Goal: Information Seeking & Learning: Learn about a topic

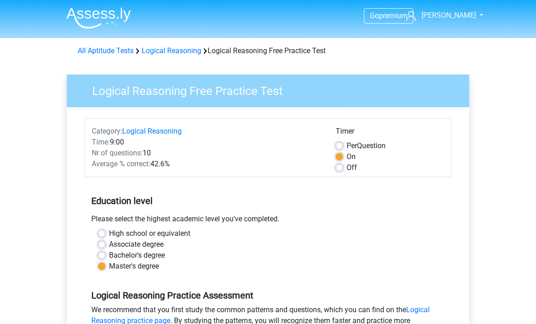
scroll to position [368, 0]
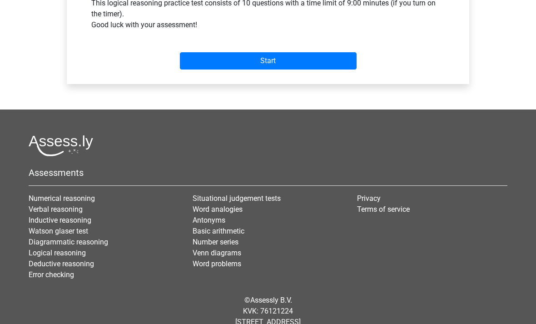
click at [276, 63] on input "Start" at bounding box center [268, 60] width 177 height 17
click at [269, 60] on input "Start" at bounding box center [268, 60] width 177 height 17
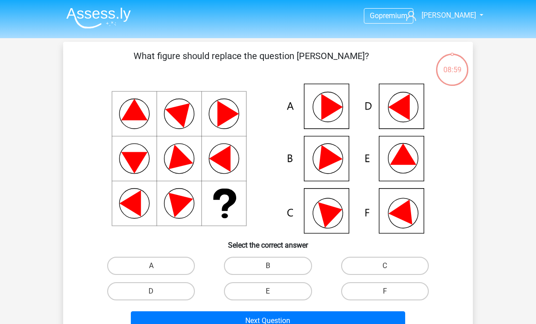
click at [404, 161] on icon at bounding box center [403, 153] width 26 height 21
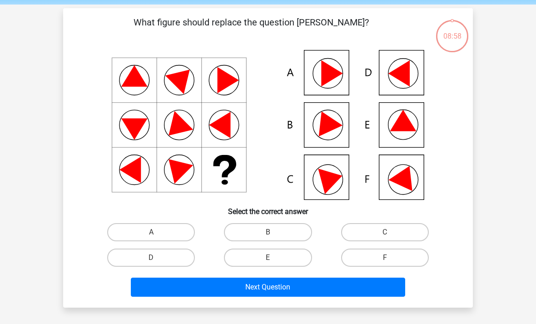
click at [273, 257] on label "E" at bounding box center [268, 258] width 88 height 18
click at [273, 258] on input "E" at bounding box center [271, 261] width 6 height 6
radio input "true"
click at [282, 283] on button "Next Question" at bounding box center [268, 286] width 275 height 19
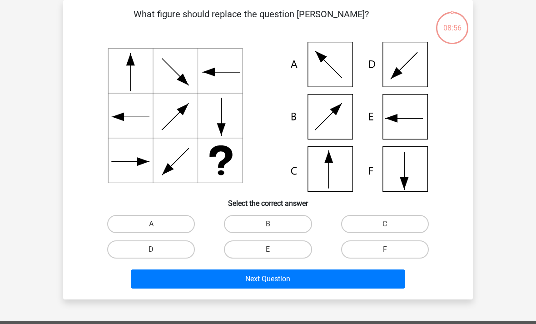
scroll to position [42, 0]
click at [384, 223] on label "C" at bounding box center [385, 224] width 88 height 18
click at [385, 224] on input "C" at bounding box center [388, 227] width 6 height 6
radio input "true"
click at [290, 278] on button "Next Question" at bounding box center [268, 278] width 275 height 19
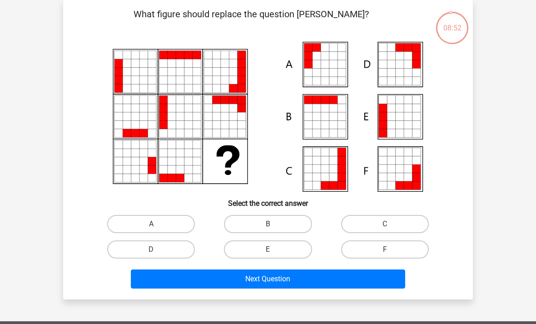
click at [153, 227] on input "A" at bounding box center [154, 227] width 6 height 6
radio input "true"
click at [319, 269] on button "Next Question" at bounding box center [268, 278] width 275 height 19
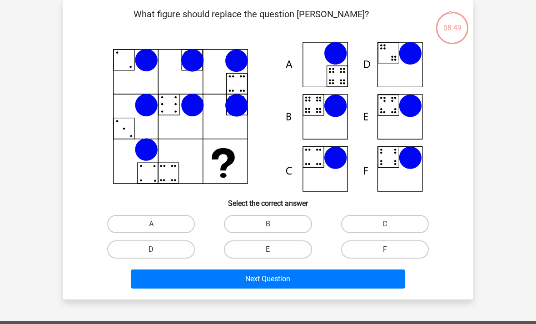
click at [269, 221] on label "B" at bounding box center [268, 224] width 88 height 18
click at [269, 224] on input "B" at bounding box center [271, 227] width 6 height 6
radio input "true"
click at [330, 275] on button "Next Question" at bounding box center [268, 278] width 275 height 19
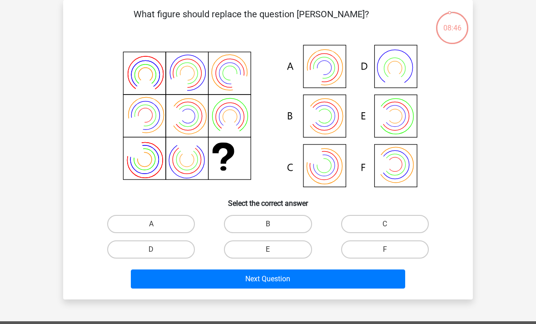
click at [268, 223] on label "B" at bounding box center [268, 224] width 88 height 18
click at [268, 224] on input "B" at bounding box center [271, 227] width 6 height 6
radio input "true"
click at [339, 274] on button "Next Question" at bounding box center [268, 278] width 275 height 19
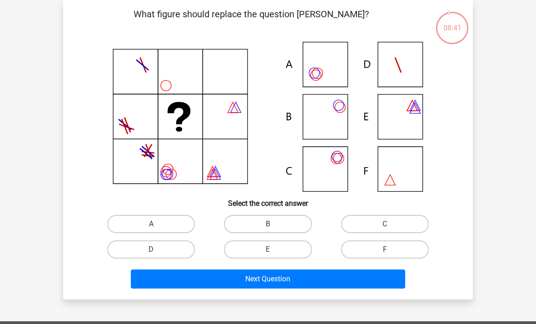
click at [387, 223] on label "C" at bounding box center [385, 224] width 88 height 18
click at [387, 224] on input "C" at bounding box center [388, 227] width 6 height 6
radio input "true"
click at [262, 276] on button "Next Question" at bounding box center [268, 278] width 275 height 19
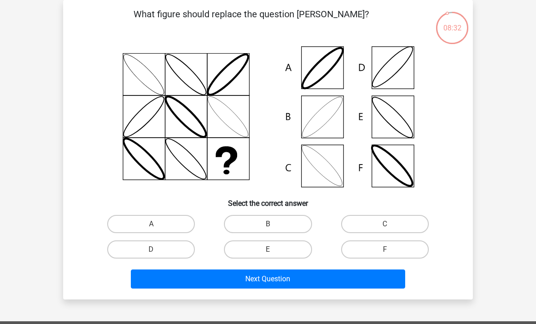
click at [277, 218] on label "B" at bounding box center [268, 224] width 88 height 18
click at [274, 224] on input "B" at bounding box center [271, 227] width 6 height 6
radio input "true"
click at [279, 280] on button "Next Question" at bounding box center [268, 278] width 275 height 19
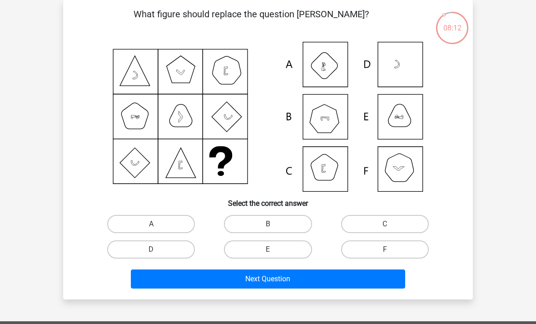
click at [274, 225] on input "B" at bounding box center [271, 227] width 6 height 6
radio input "true"
click at [265, 281] on button "Next Question" at bounding box center [268, 278] width 275 height 19
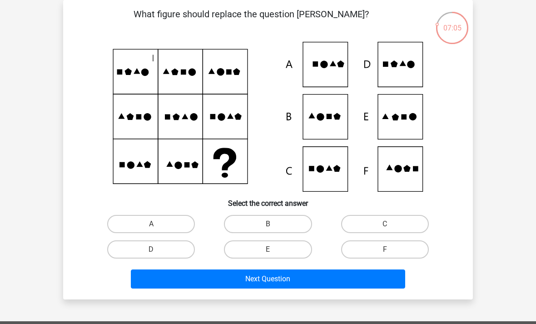
click at [279, 246] on label "E" at bounding box center [268, 249] width 88 height 18
click at [274, 249] on input "E" at bounding box center [271, 252] width 6 height 6
radio input "true"
click at [288, 277] on button "Next Question" at bounding box center [268, 278] width 275 height 19
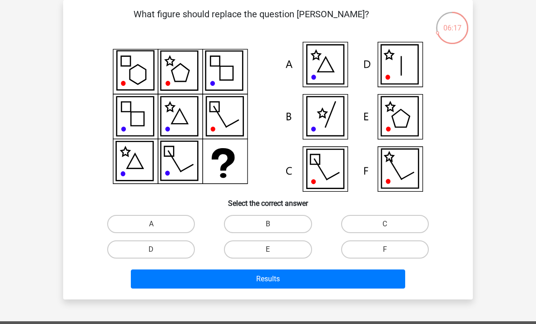
click at [378, 253] on label "F" at bounding box center [385, 249] width 88 height 18
click at [385, 253] on input "F" at bounding box center [388, 252] width 6 height 6
radio input "true"
click at [274, 278] on button "Results" at bounding box center [268, 278] width 275 height 19
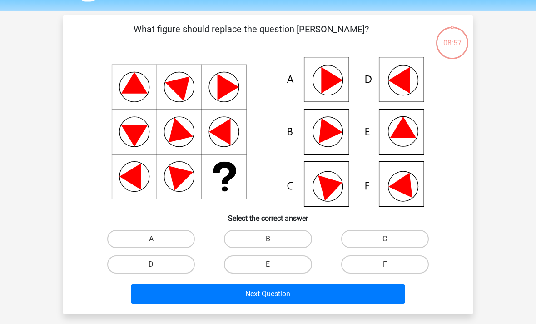
scroll to position [27, 0]
click at [277, 263] on label "E" at bounding box center [268, 264] width 88 height 18
click at [274, 264] on input "E" at bounding box center [271, 267] width 6 height 6
radio input "true"
click at [287, 297] on button "Next Question" at bounding box center [268, 293] width 275 height 19
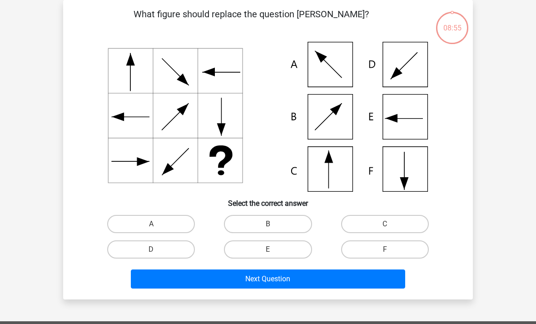
scroll to position [42, 0]
click at [392, 222] on label "C" at bounding box center [385, 224] width 88 height 18
click at [390, 224] on input "C" at bounding box center [388, 227] width 6 height 6
radio input "true"
click at [304, 277] on button "Next Question" at bounding box center [268, 278] width 275 height 19
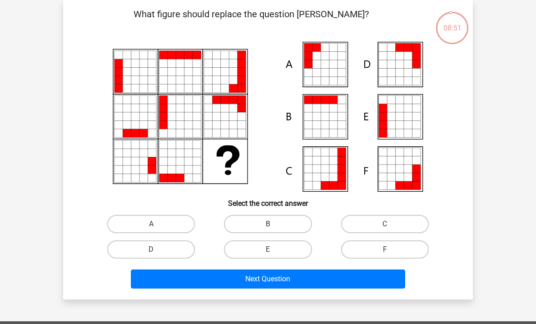
click at [157, 225] on input "A" at bounding box center [154, 227] width 6 height 6
radio input "true"
click at [290, 280] on button "Next Question" at bounding box center [268, 278] width 275 height 19
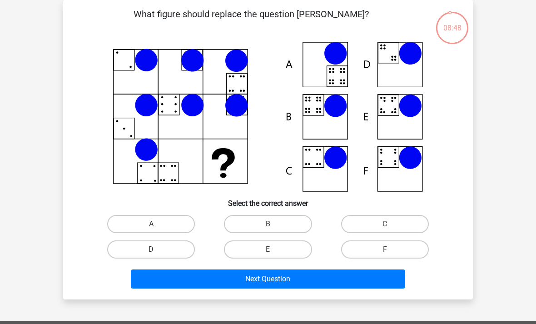
click at [268, 227] on input "B" at bounding box center [271, 227] width 6 height 6
radio input "true"
click at [317, 283] on button "Next Question" at bounding box center [268, 278] width 275 height 19
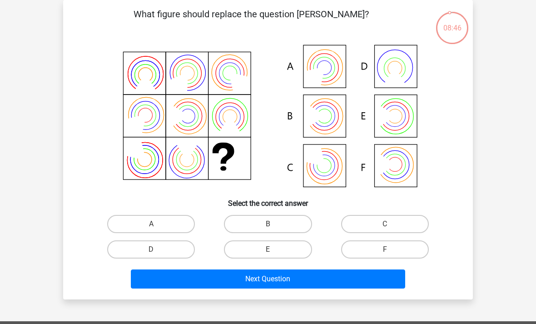
click at [273, 227] on input "B" at bounding box center [271, 227] width 6 height 6
radio input "true"
click at [302, 285] on button "Next Question" at bounding box center [268, 278] width 275 height 19
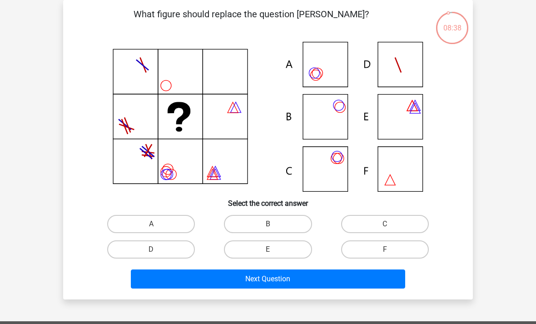
click at [383, 226] on label "C" at bounding box center [385, 224] width 88 height 18
click at [385, 226] on input "C" at bounding box center [388, 227] width 6 height 6
radio input "true"
click at [289, 278] on button "Next Question" at bounding box center [268, 278] width 275 height 19
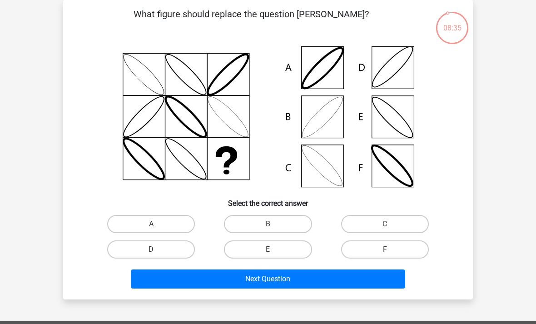
click at [278, 227] on label "B" at bounding box center [268, 224] width 88 height 18
click at [274, 227] on input "B" at bounding box center [271, 227] width 6 height 6
radio input "true"
click at [289, 276] on button "Next Question" at bounding box center [268, 278] width 275 height 19
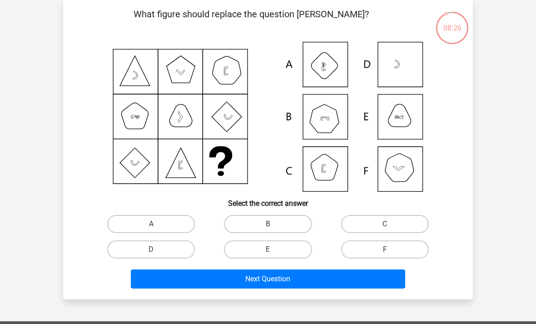
click at [274, 224] on label "B" at bounding box center [268, 224] width 88 height 18
click at [274, 224] on input "B" at bounding box center [271, 227] width 6 height 6
radio input "true"
click at [286, 276] on button "Next Question" at bounding box center [268, 278] width 275 height 19
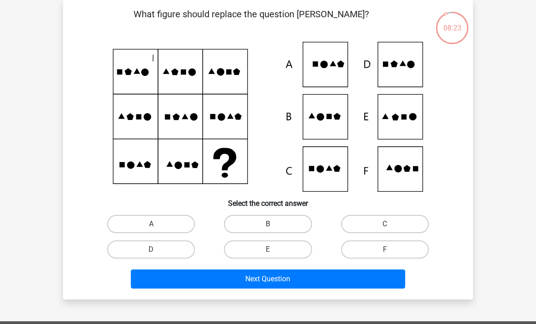
click at [276, 255] on label "E" at bounding box center [268, 249] width 88 height 18
click at [274, 255] on input "E" at bounding box center [271, 252] width 6 height 6
radio input "true"
click at [298, 282] on button "Next Question" at bounding box center [268, 278] width 275 height 19
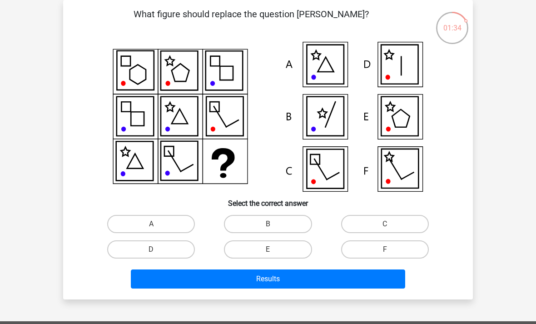
click at [270, 247] on label "E" at bounding box center [268, 249] width 88 height 18
click at [270, 249] on input "E" at bounding box center [271, 252] width 6 height 6
radio input "true"
click at [279, 277] on button "Results" at bounding box center [268, 278] width 275 height 19
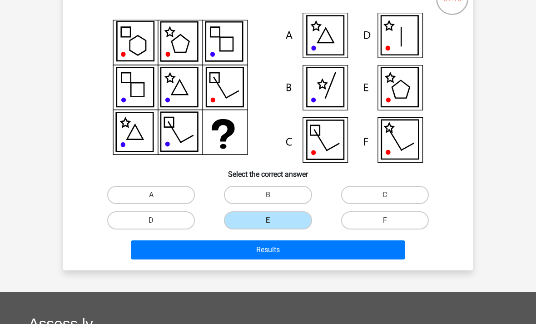
click at [390, 196] on input "C" at bounding box center [388, 198] width 6 height 6
radio input "true"
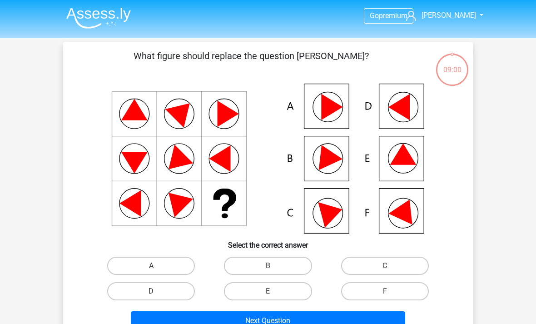
scroll to position [71, 0]
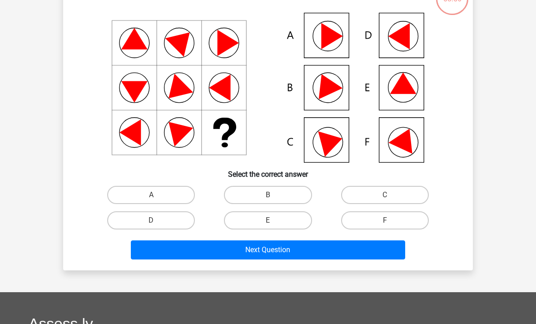
click at [278, 222] on label "E" at bounding box center [268, 220] width 88 height 18
click at [274, 222] on input "E" at bounding box center [271, 223] width 6 height 6
radio input "true"
click at [291, 252] on button "Next Question" at bounding box center [268, 249] width 275 height 19
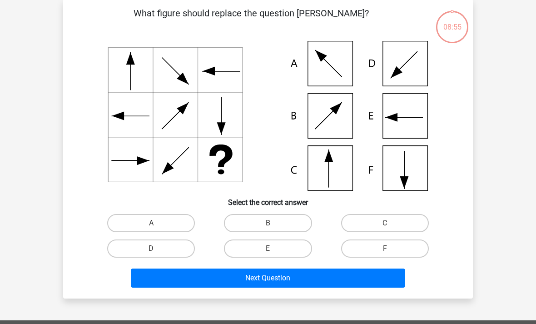
scroll to position [42, 0]
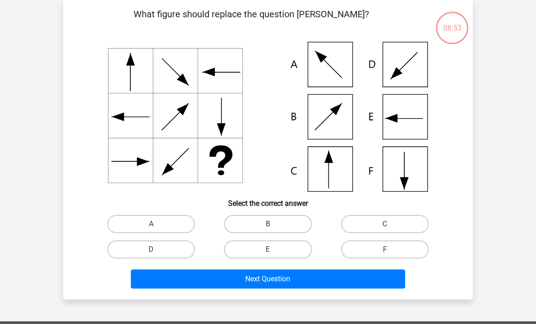
click at [385, 222] on label "C" at bounding box center [385, 224] width 88 height 18
click at [385, 224] on input "C" at bounding box center [388, 227] width 6 height 6
radio input "true"
click at [299, 272] on button "Next Question" at bounding box center [268, 278] width 275 height 19
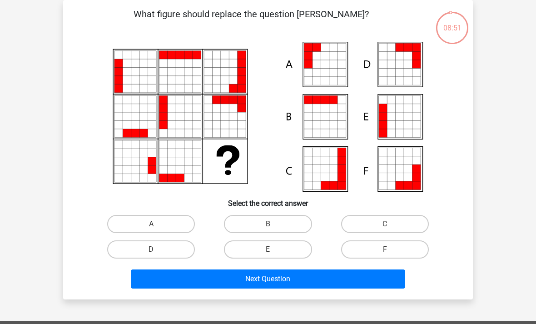
click at [164, 232] on label "A" at bounding box center [151, 224] width 88 height 18
click at [157, 230] on input "A" at bounding box center [154, 227] width 6 height 6
radio input "true"
click at [273, 280] on button "Next Question" at bounding box center [268, 278] width 275 height 19
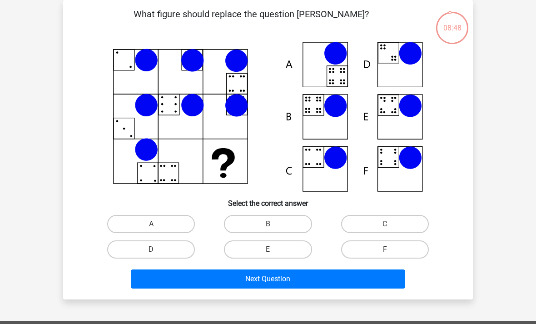
click at [268, 222] on label "B" at bounding box center [268, 224] width 88 height 18
click at [268, 224] on input "B" at bounding box center [271, 227] width 6 height 6
radio input "true"
click at [283, 274] on button "Next Question" at bounding box center [268, 278] width 275 height 19
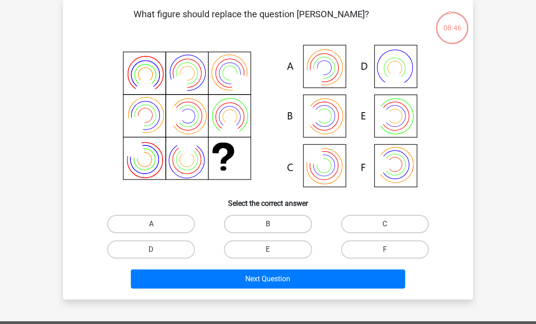
click at [271, 221] on label "B" at bounding box center [268, 224] width 88 height 18
click at [271, 224] on input "B" at bounding box center [271, 227] width 6 height 6
radio input "true"
click at [283, 272] on button "Next Question" at bounding box center [268, 278] width 275 height 19
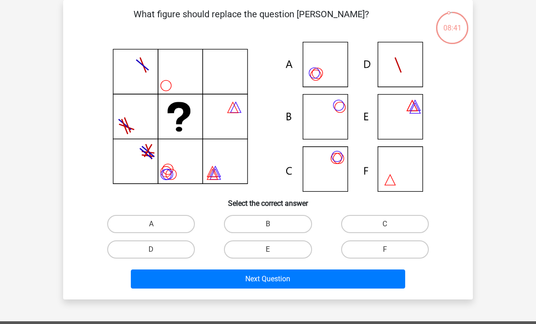
click at [382, 227] on label "C" at bounding box center [385, 224] width 88 height 18
click at [385, 227] on input "C" at bounding box center [388, 227] width 6 height 6
radio input "true"
click at [287, 277] on button "Next Question" at bounding box center [268, 278] width 275 height 19
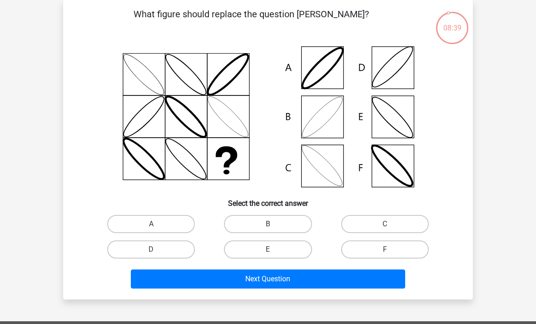
click at [282, 225] on label "B" at bounding box center [268, 224] width 88 height 18
click at [274, 225] on input "B" at bounding box center [271, 227] width 6 height 6
radio input "true"
click at [288, 274] on button "Next Question" at bounding box center [268, 278] width 275 height 19
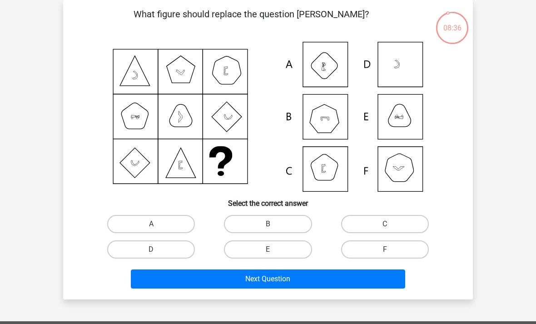
click at [277, 225] on label "B" at bounding box center [268, 224] width 88 height 18
click at [274, 225] on input "B" at bounding box center [271, 227] width 6 height 6
radio input "true"
click at [293, 276] on button "Next Question" at bounding box center [268, 278] width 275 height 19
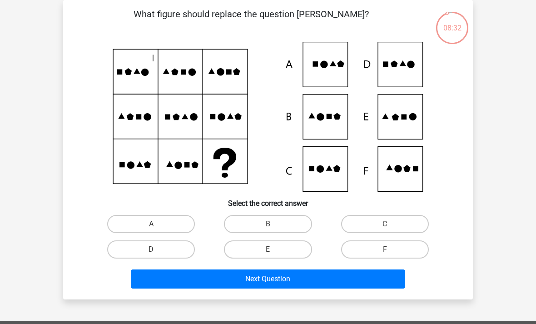
click at [276, 251] on label "E" at bounding box center [268, 249] width 88 height 18
click at [274, 251] on input "E" at bounding box center [271, 252] width 6 height 6
radio input "true"
click at [295, 281] on button "Next Question" at bounding box center [268, 278] width 275 height 19
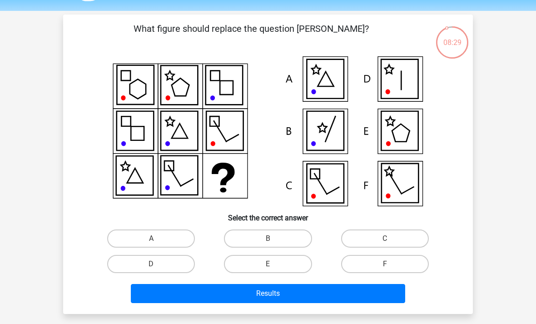
scroll to position [27, 0]
click at [160, 235] on label "A" at bounding box center [151, 238] width 88 height 18
click at [157, 238] on input "A" at bounding box center [154, 241] width 6 height 6
radio input "true"
click at [281, 287] on button "Results" at bounding box center [268, 293] width 275 height 19
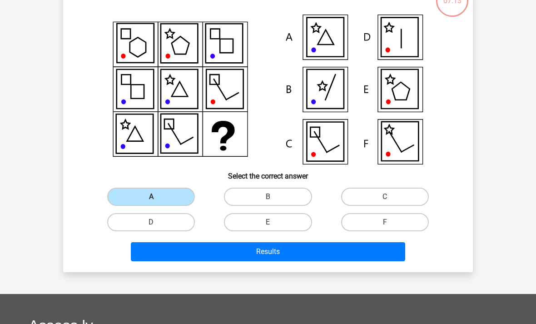
scroll to position [69, 0]
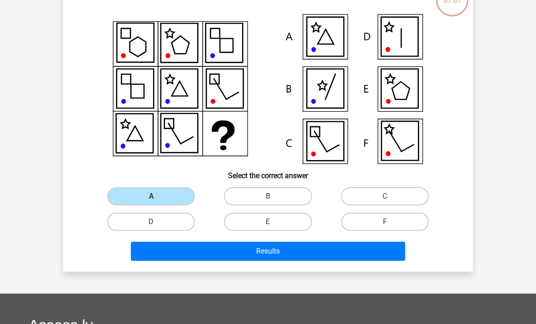
click at [388, 199] on input "C" at bounding box center [388, 199] width 6 height 6
radio input "true"
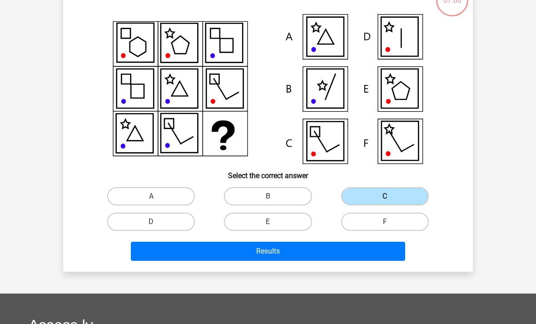
click at [280, 244] on button "Results" at bounding box center [268, 251] width 275 height 19
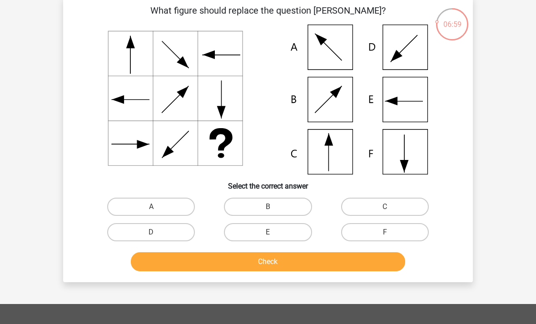
scroll to position [42, 0]
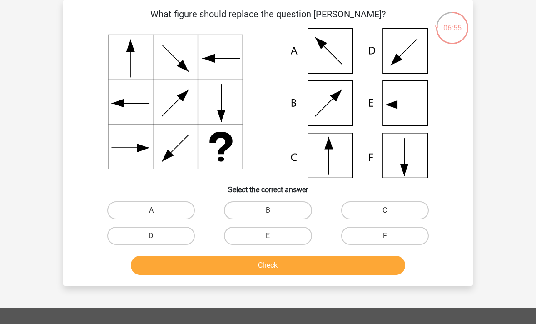
click at [268, 266] on button "Check" at bounding box center [268, 265] width 275 height 19
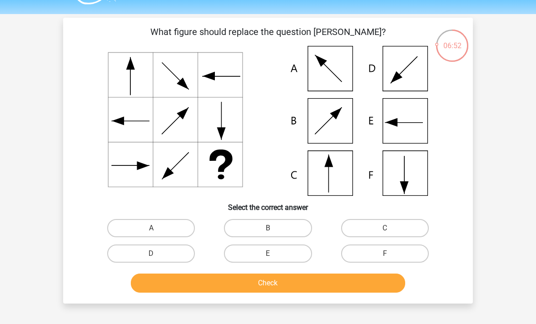
scroll to position [24, 0]
click at [390, 225] on label "C" at bounding box center [385, 228] width 88 height 18
click at [390, 228] on input "C" at bounding box center [388, 231] width 6 height 6
radio input "true"
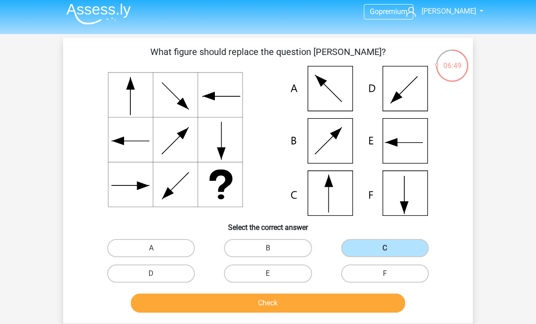
scroll to position [0, 0]
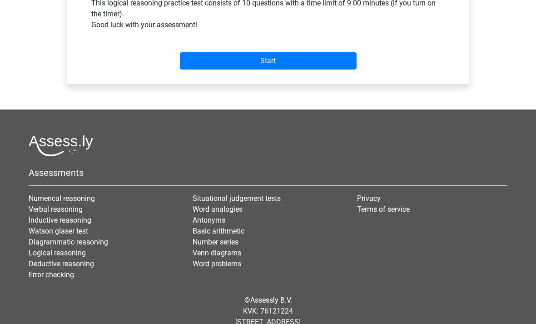
scroll to position [370, 0]
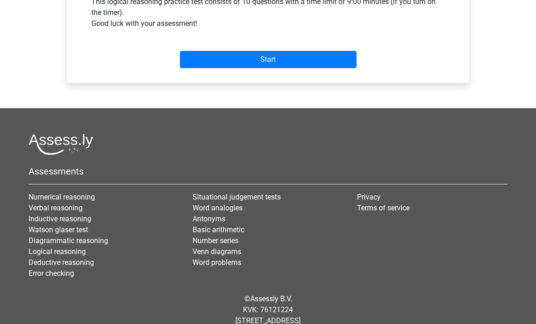
click at [283, 61] on input "Start" at bounding box center [268, 59] width 177 height 17
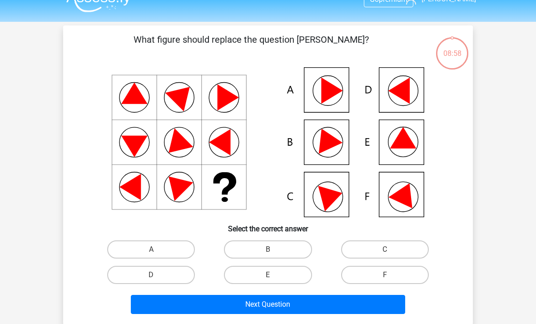
scroll to position [16, 0]
click at [410, 144] on icon at bounding box center [403, 137] width 26 height 21
click at [280, 273] on label "E" at bounding box center [268, 275] width 88 height 18
click at [274, 275] on input "E" at bounding box center [271, 278] width 6 height 6
radio input "true"
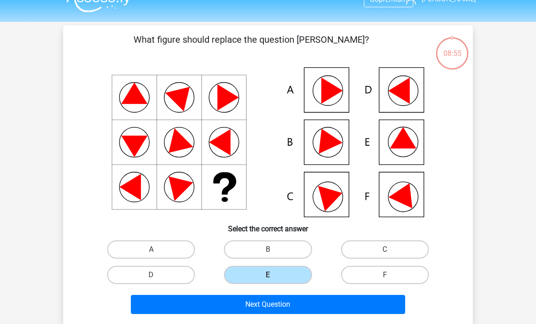
click at [288, 298] on button "Next Question" at bounding box center [268, 304] width 275 height 19
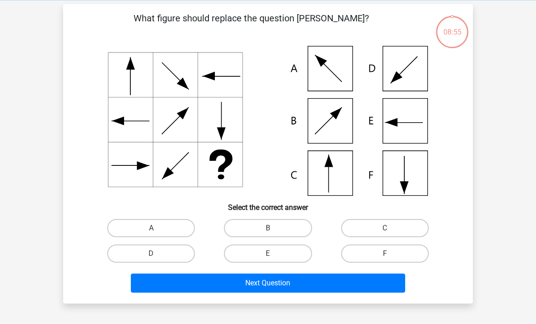
scroll to position [42, 0]
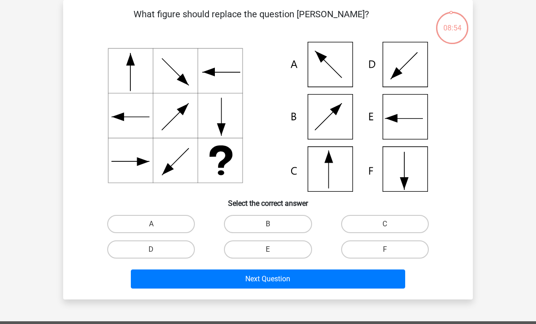
click at [381, 222] on label "C" at bounding box center [385, 224] width 88 height 18
click at [385, 224] on input "C" at bounding box center [388, 227] width 6 height 6
radio input "true"
click at [286, 277] on button "Next Question" at bounding box center [268, 278] width 275 height 19
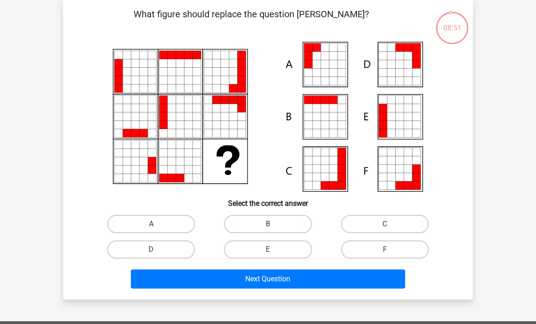
click at [155, 222] on label "A" at bounding box center [151, 224] width 88 height 18
click at [155, 224] on input "A" at bounding box center [154, 227] width 6 height 6
radio input "true"
click at [299, 278] on button "Next Question" at bounding box center [268, 278] width 275 height 19
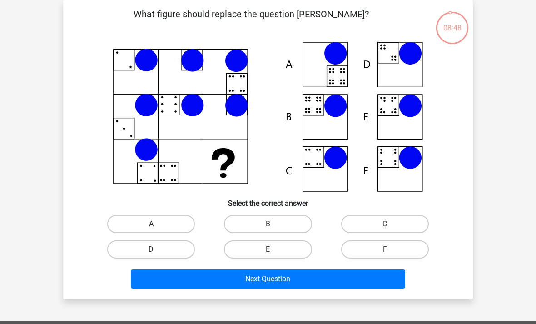
click at [272, 225] on input "B" at bounding box center [271, 227] width 6 height 6
radio input "true"
click at [306, 269] on button "Next Question" at bounding box center [268, 278] width 275 height 19
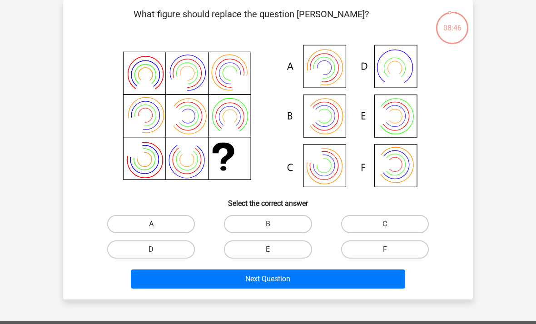
click at [274, 221] on label "B" at bounding box center [268, 224] width 88 height 18
click at [274, 224] on input "B" at bounding box center [271, 227] width 6 height 6
radio input "true"
click at [311, 277] on button "Next Question" at bounding box center [268, 278] width 275 height 19
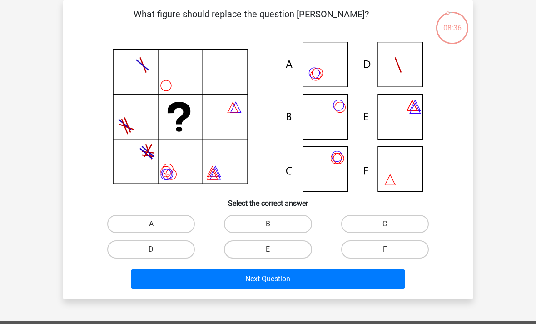
click at [383, 221] on label "C" at bounding box center [385, 224] width 88 height 18
click at [385, 224] on input "C" at bounding box center [388, 227] width 6 height 6
radio input "true"
click at [293, 272] on button "Next Question" at bounding box center [268, 278] width 275 height 19
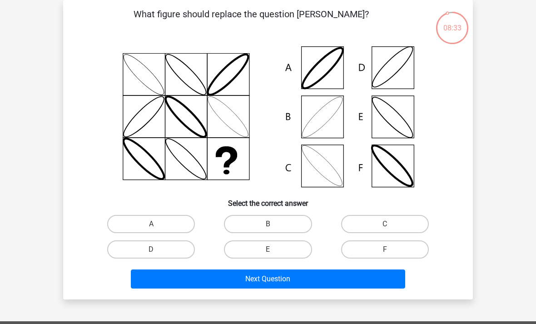
click at [274, 224] on label "B" at bounding box center [268, 224] width 88 height 18
click at [274, 224] on input "B" at bounding box center [271, 227] width 6 height 6
radio input "true"
click at [321, 277] on button "Next Question" at bounding box center [268, 278] width 275 height 19
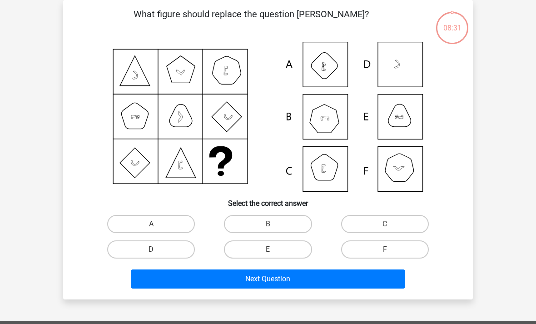
click at [289, 279] on button "Next Question" at bounding box center [268, 278] width 275 height 19
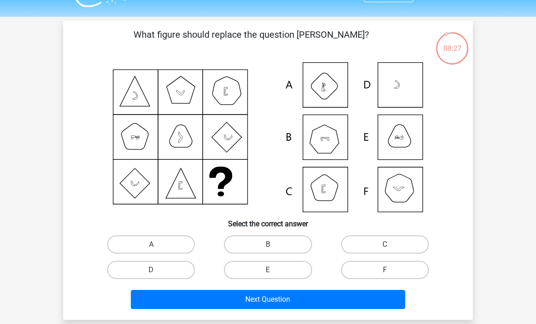
scroll to position [21, 0]
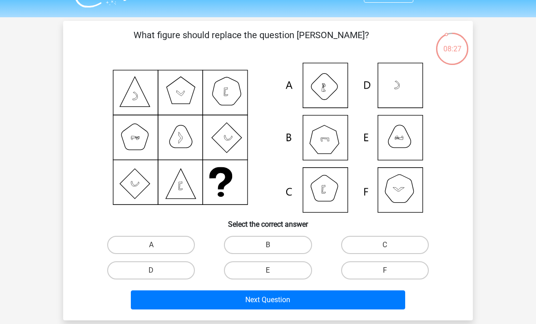
click at [271, 247] on input "B" at bounding box center [271, 248] width 6 height 6
radio input "true"
click at [297, 301] on button "Next Question" at bounding box center [268, 299] width 275 height 19
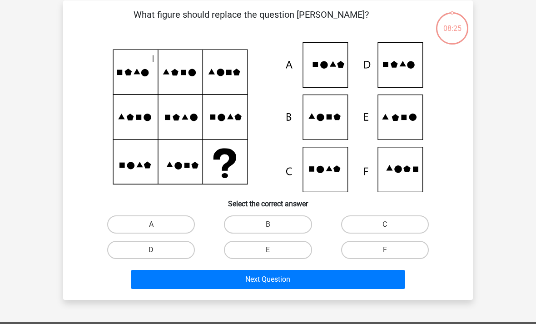
scroll to position [42, 0]
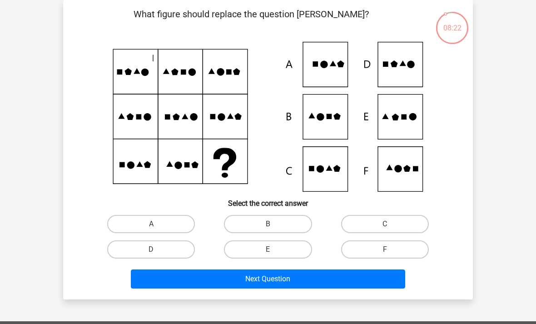
click at [277, 252] on label "E" at bounding box center [268, 249] width 88 height 18
click at [274, 252] on input "E" at bounding box center [271, 252] width 6 height 6
radio input "true"
click at [293, 282] on button "Next Question" at bounding box center [268, 278] width 275 height 19
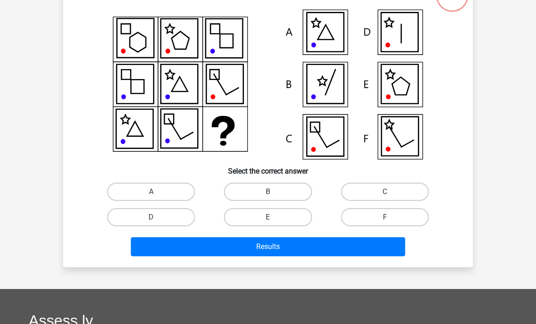
scroll to position [73, 0]
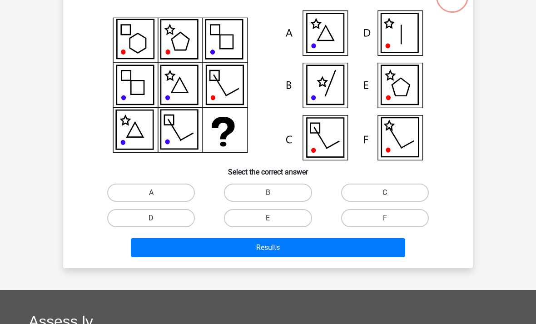
click at [387, 222] on input "F" at bounding box center [388, 221] width 6 height 6
radio input "true"
click at [281, 250] on button "Results" at bounding box center [268, 247] width 275 height 19
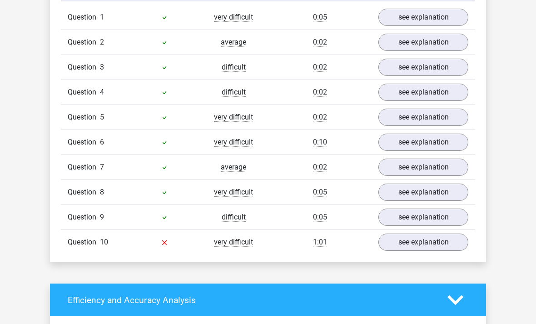
scroll to position [738, 0]
click at [418, 248] on link "see explanation" at bounding box center [423, 241] width 90 height 17
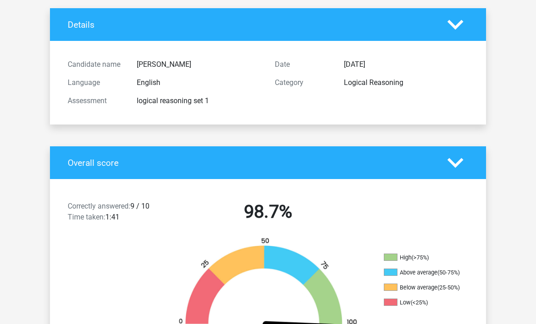
scroll to position [51, 0]
